Goal: Complete application form: Complete application form

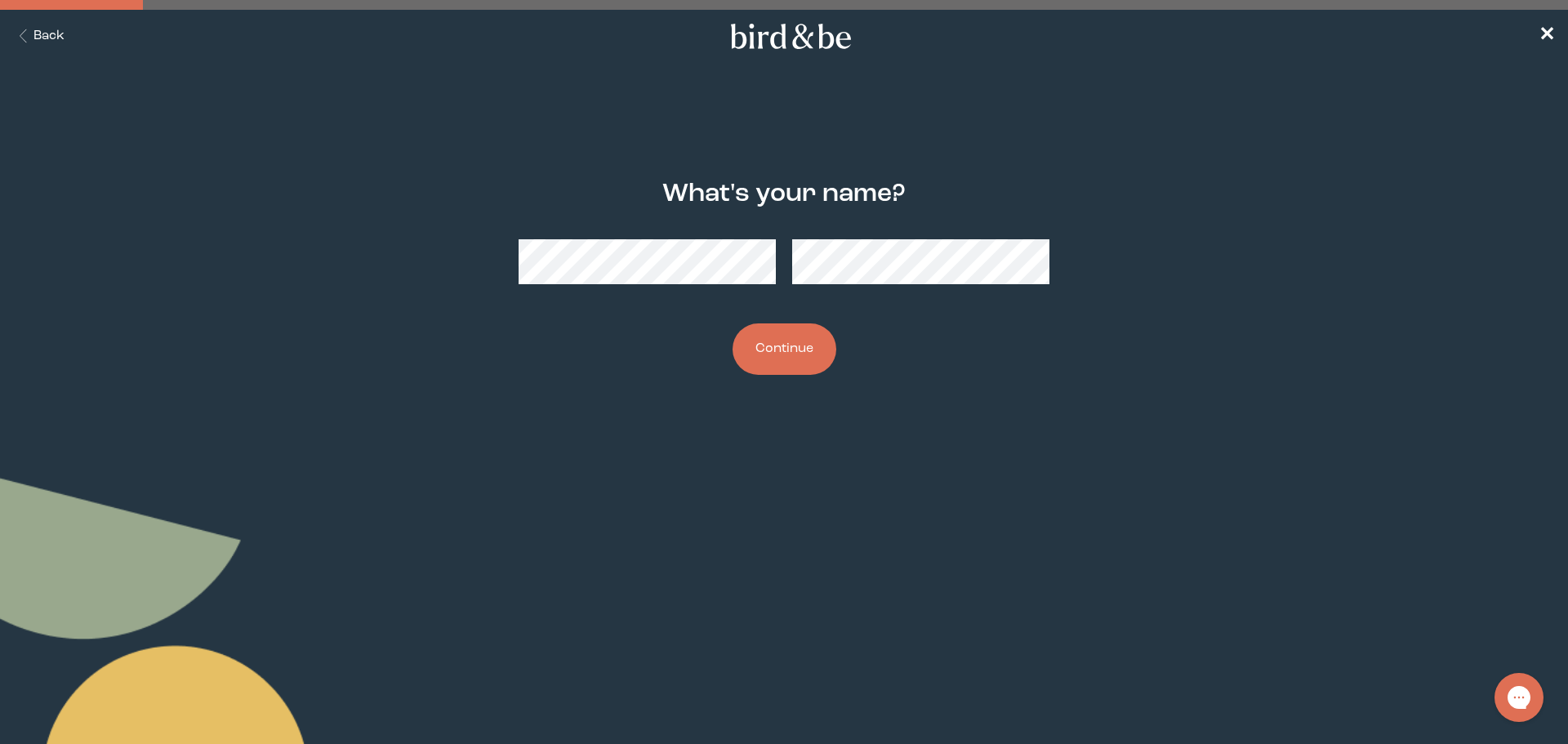
click at [796, 357] on button "Continue" at bounding box center [784, 349] width 104 height 51
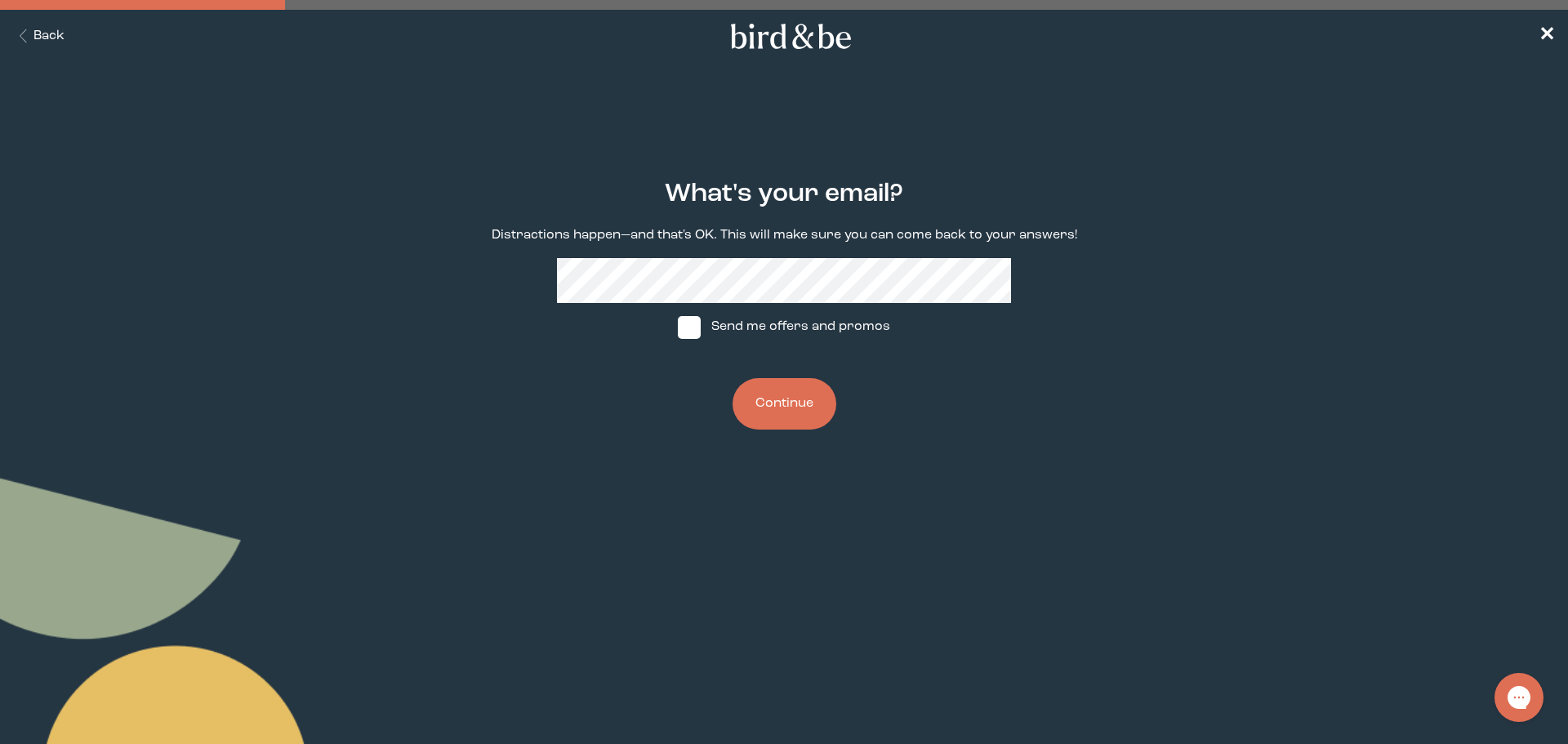
click at [693, 327] on span at bounding box center [689, 328] width 23 height 23
click at [677, 327] on input "Send me offers and promos" at bounding box center [677, 327] width 1 height 1
checkbox input "true"
click at [789, 402] on button "Continue" at bounding box center [784, 404] width 104 height 51
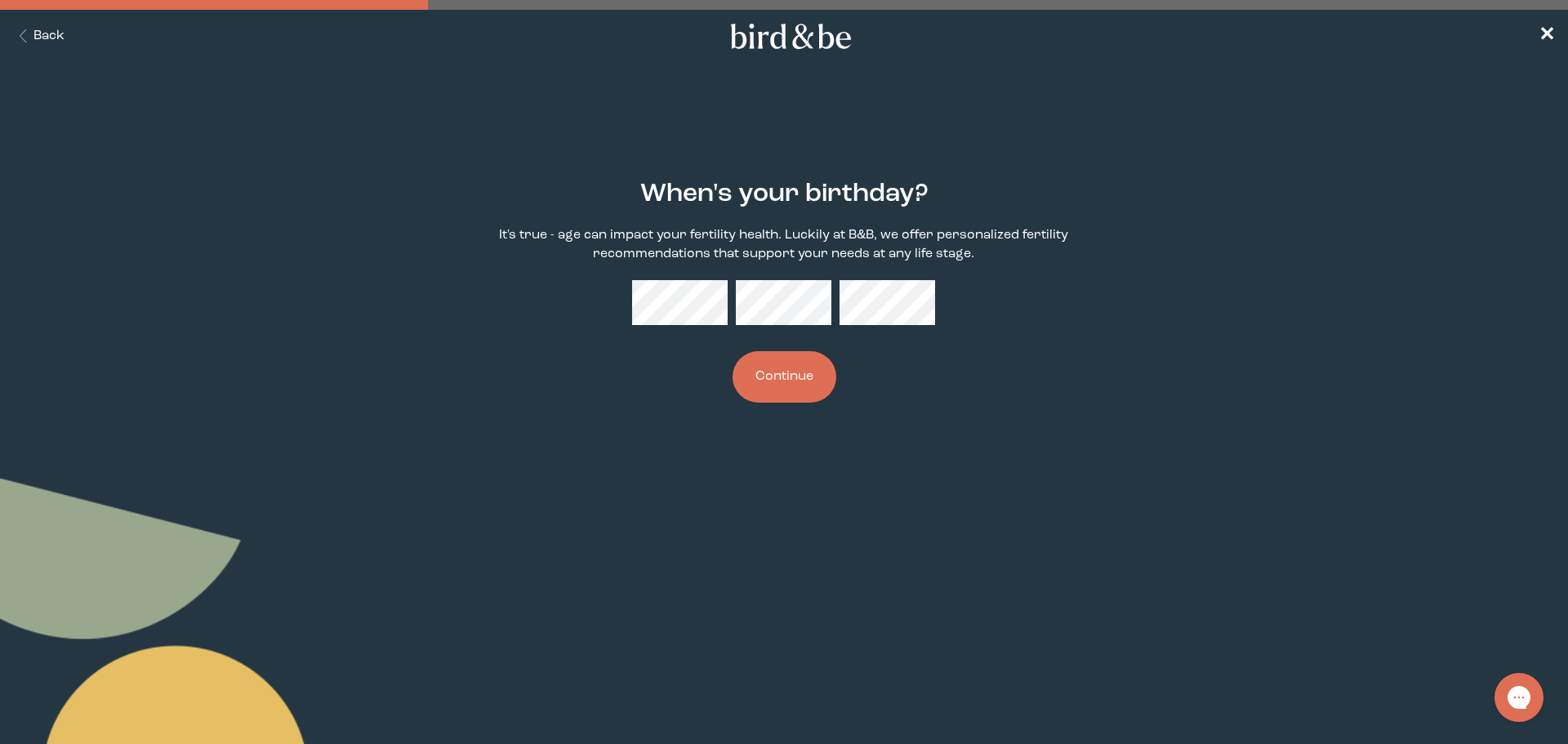
click at [807, 376] on button "Continue" at bounding box center [784, 377] width 104 height 51
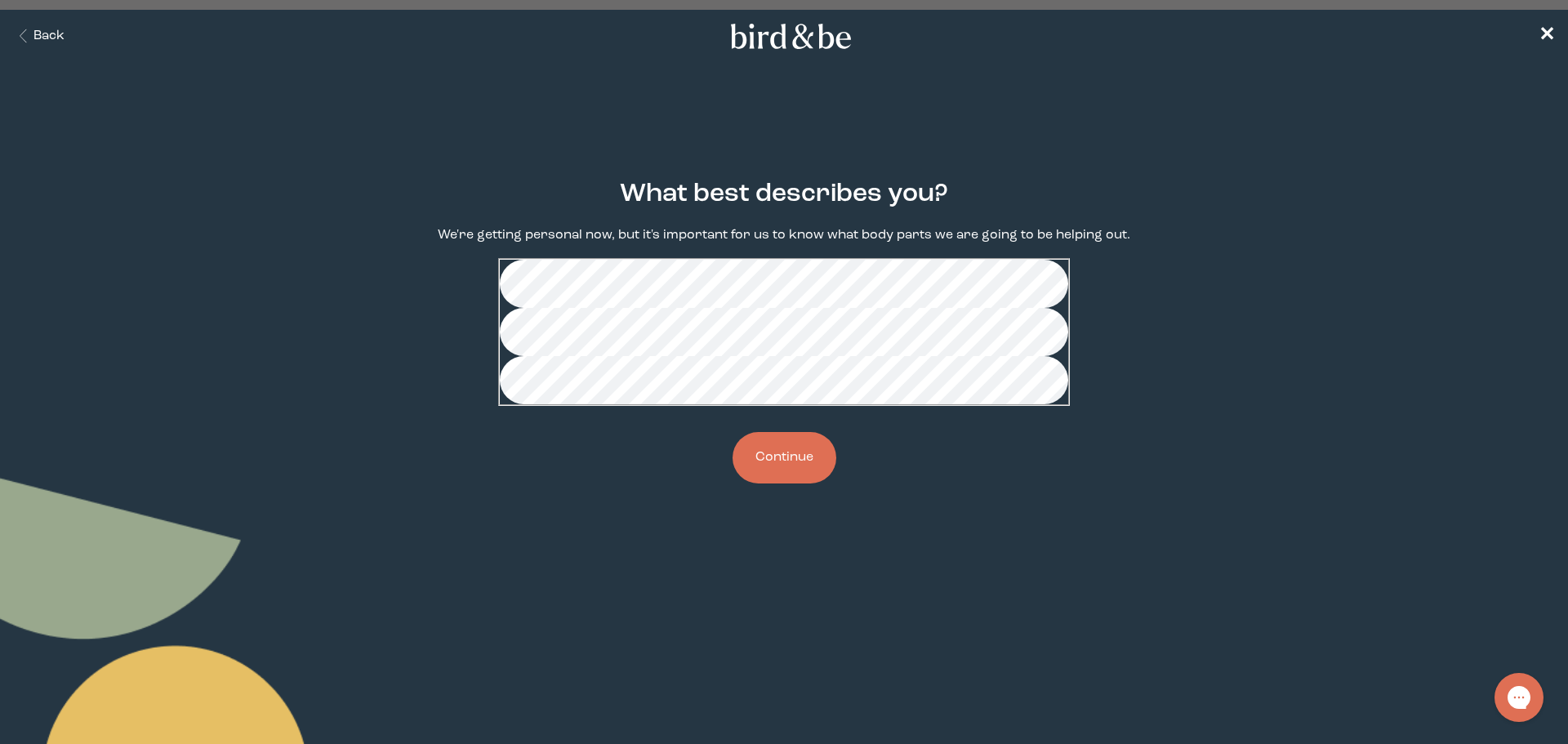
click at [784, 484] on button "Continue" at bounding box center [784, 458] width 104 height 51
click at [780, 484] on button "Continue" at bounding box center [784, 458] width 104 height 51
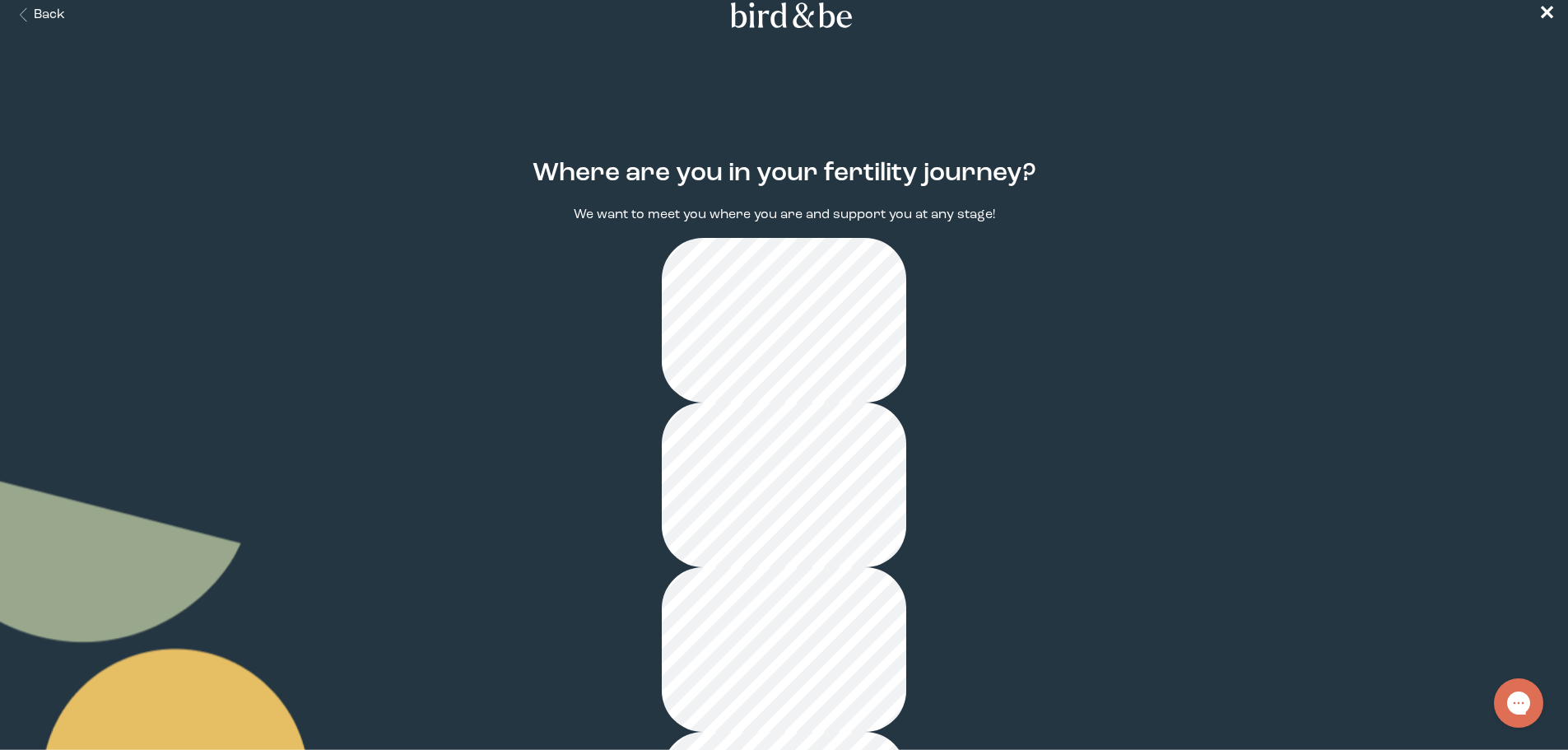
scroll to position [33, 0]
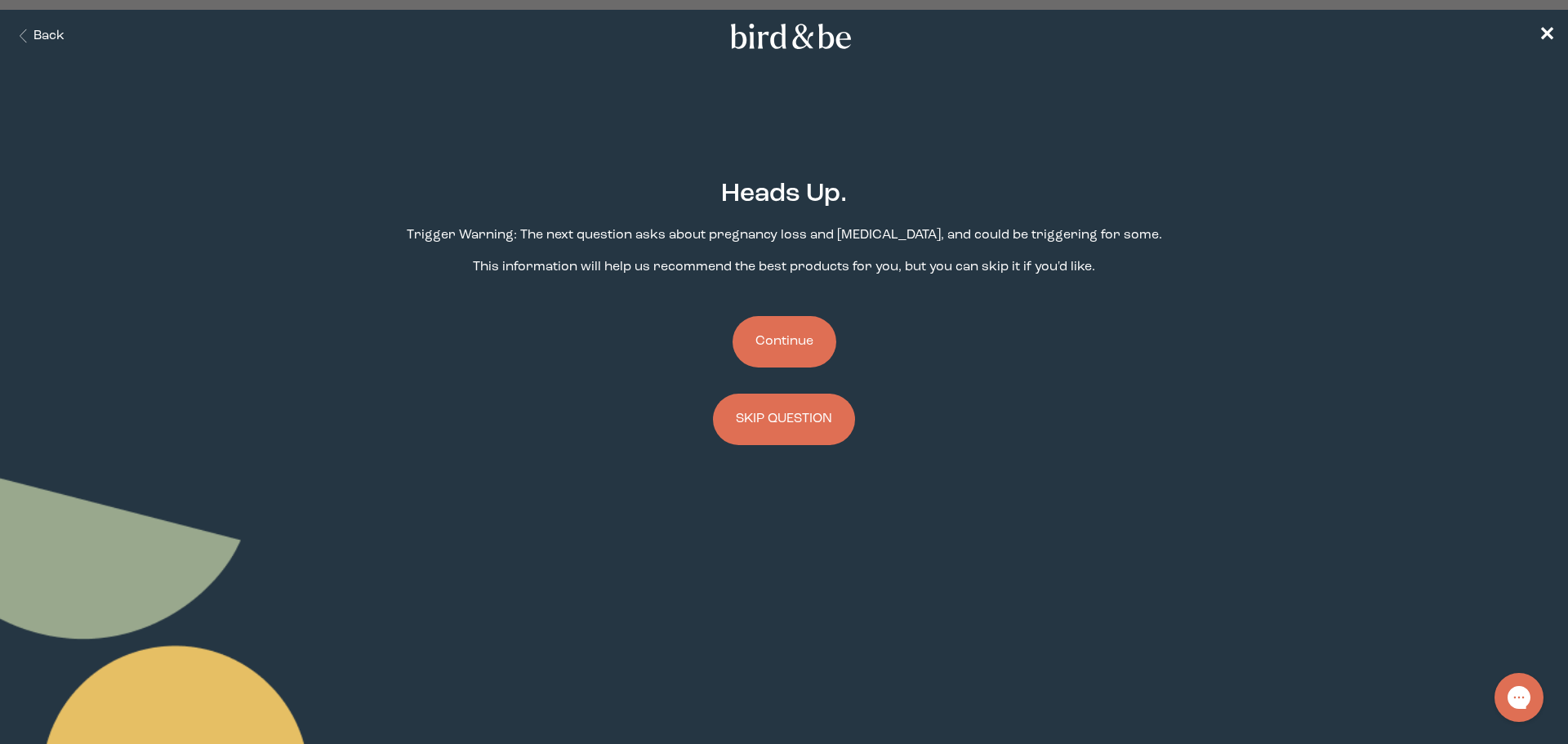
click at [784, 341] on button "Continue" at bounding box center [784, 342] width 104 height 51
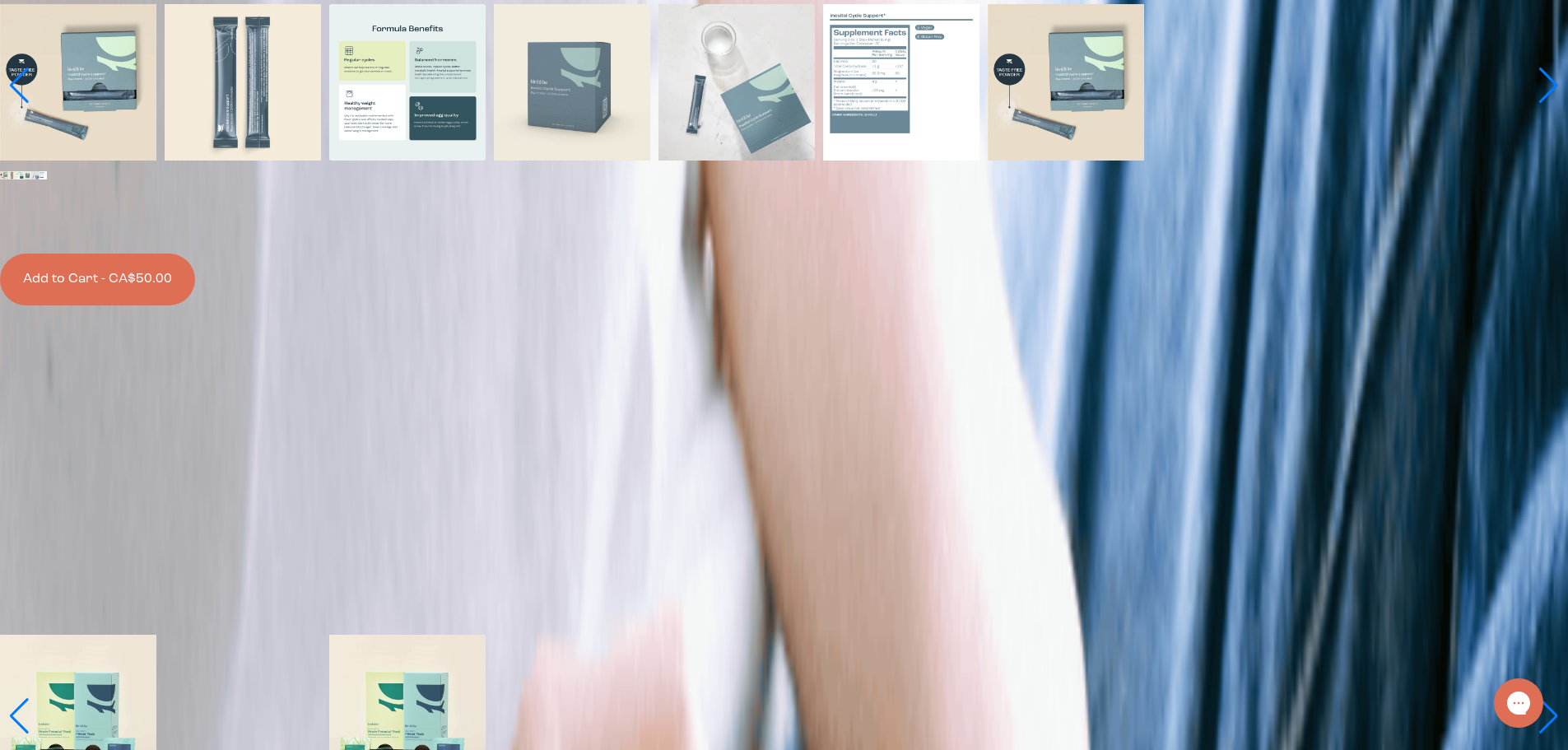
scroll to position [988, 0]
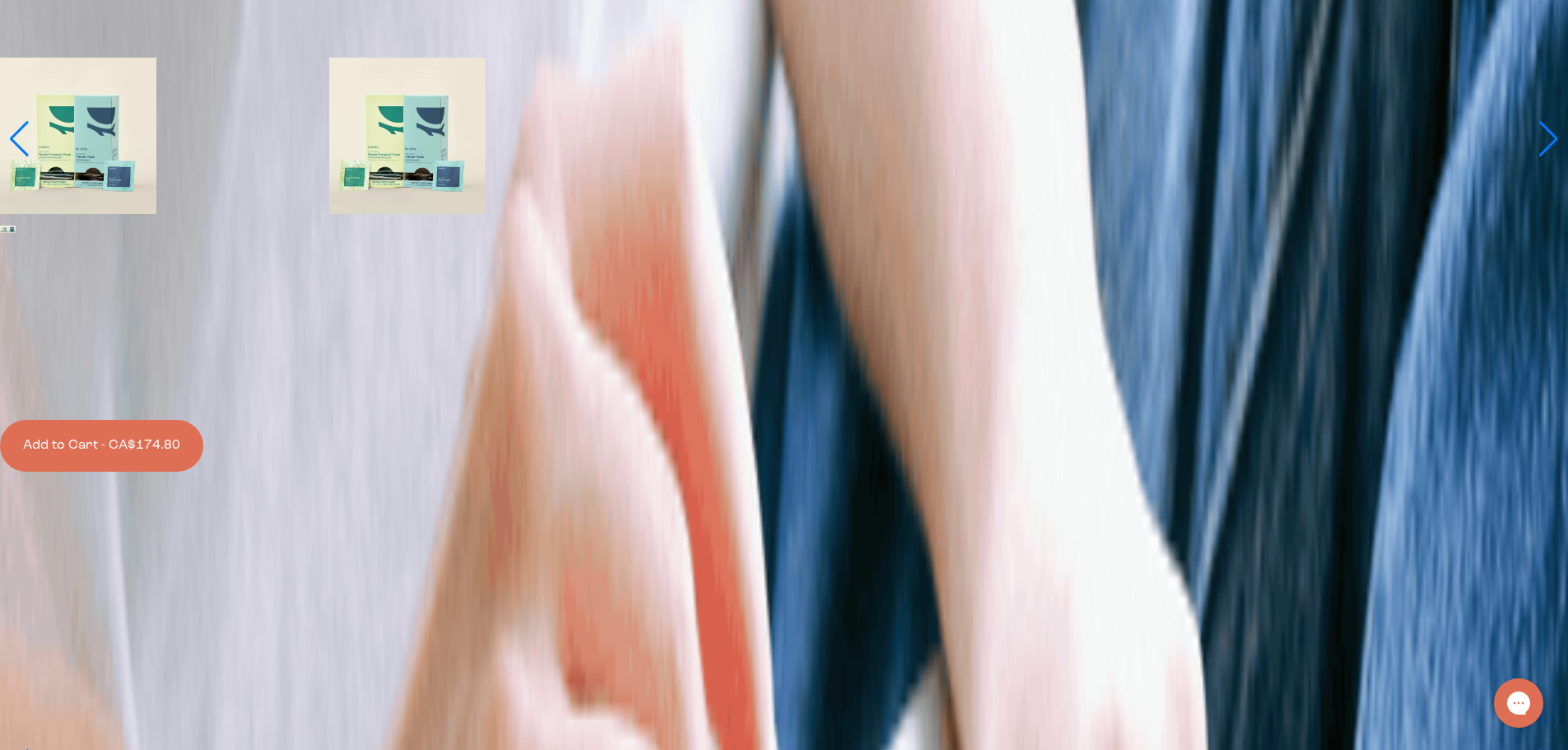
scroll to position [1564, 0]
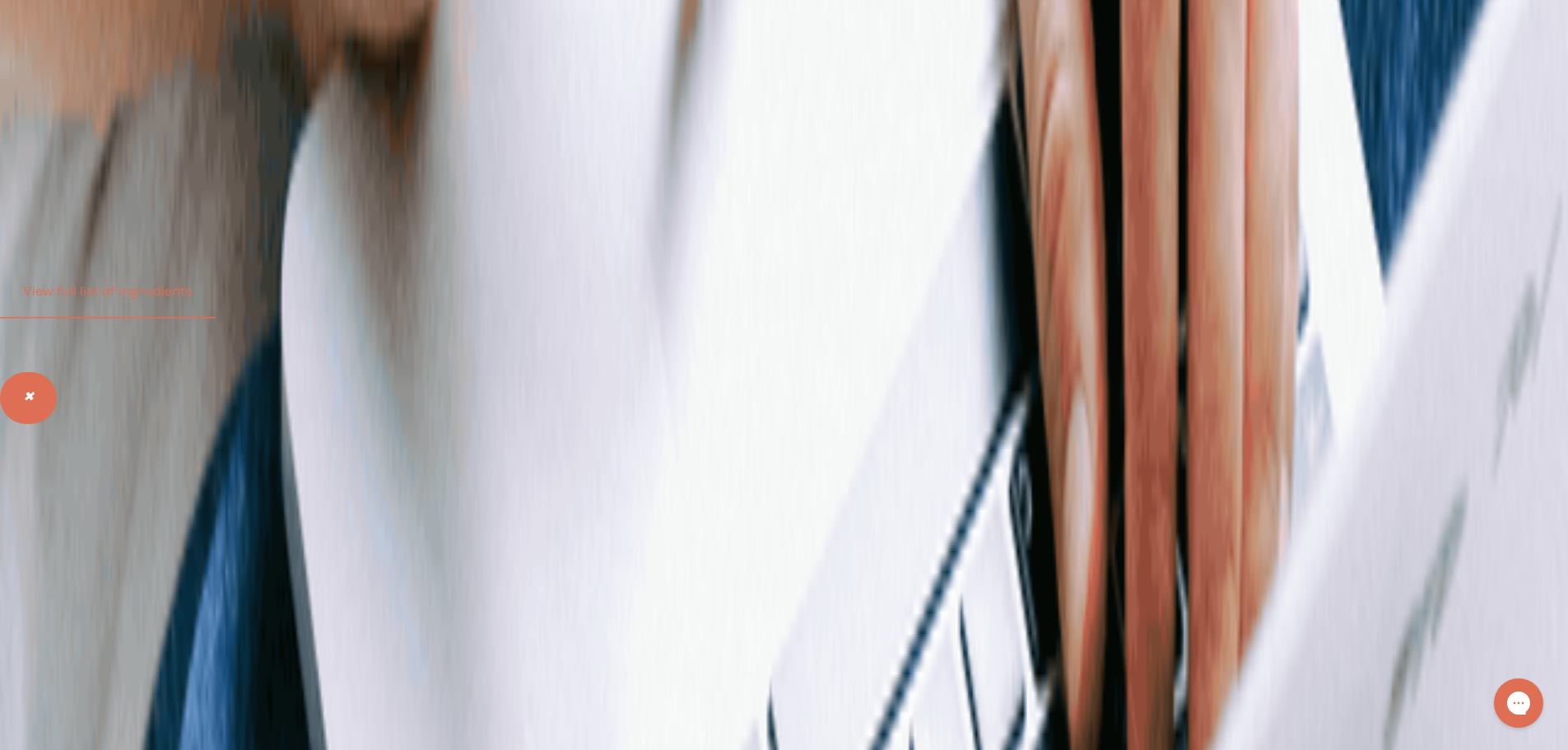
scroll to position [3540, 0]
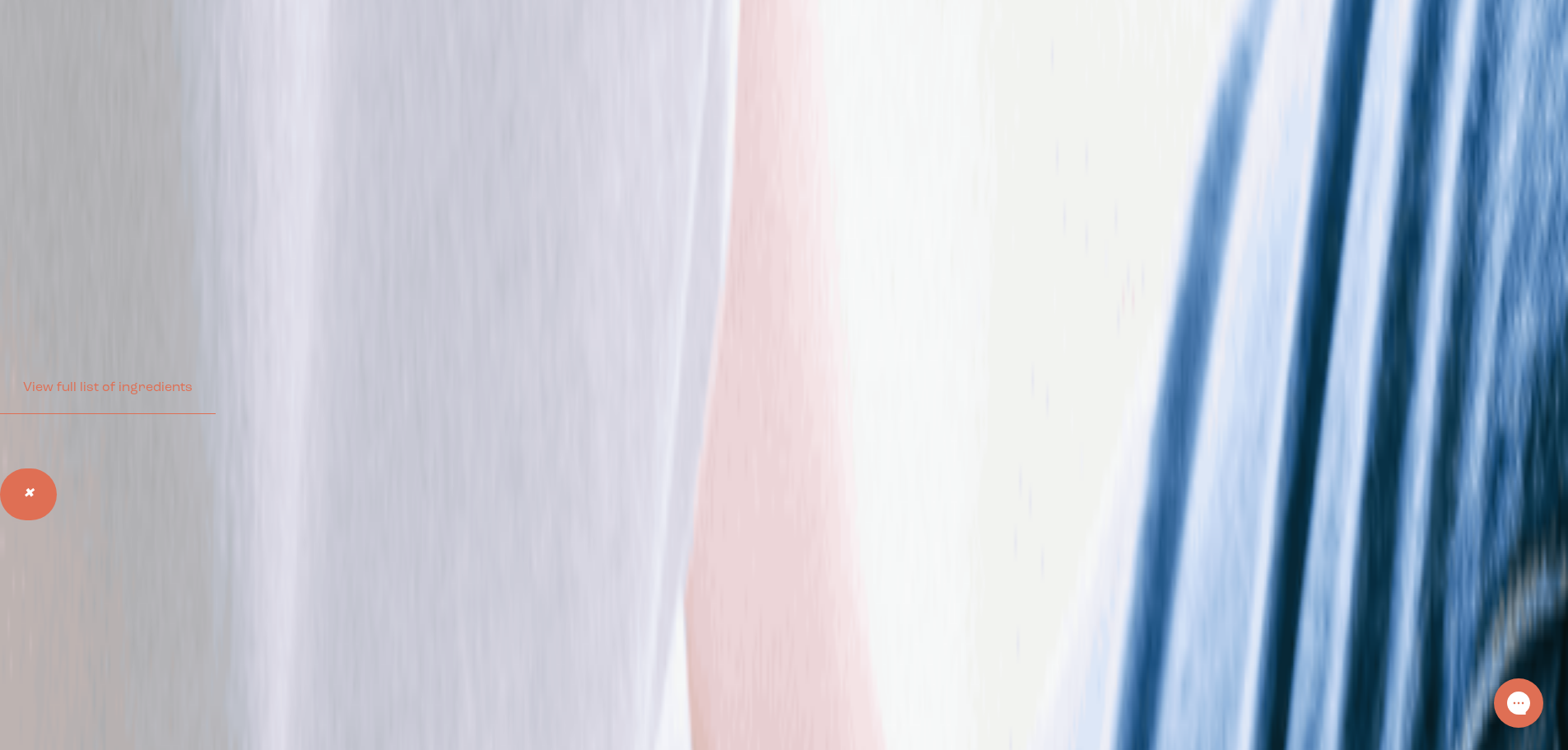
scroll to position [0, 0]
